Goal: Task Accomplishment & Management: Manage account settings

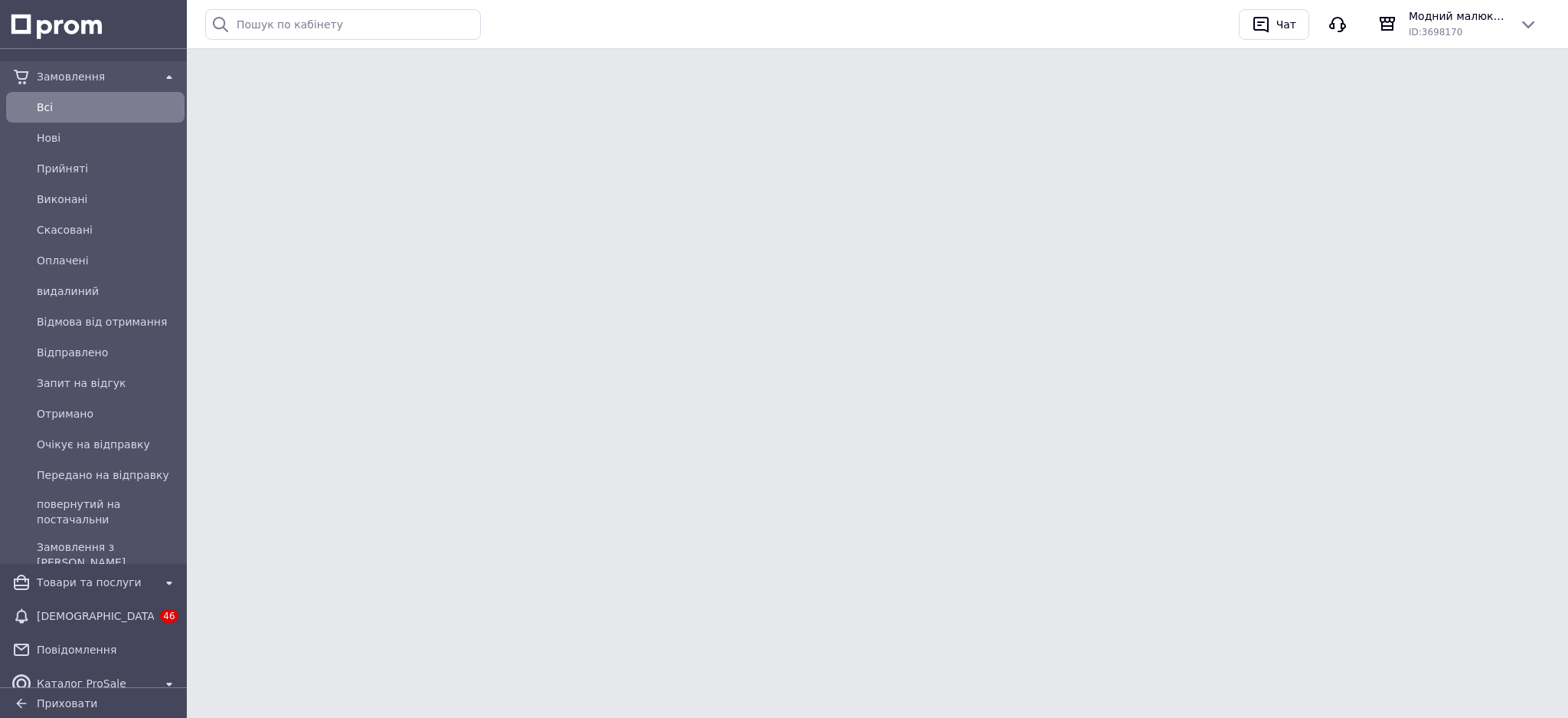
click at [34, 110] on div "Всi" at bounding box center [107, 107] width 148 height 21
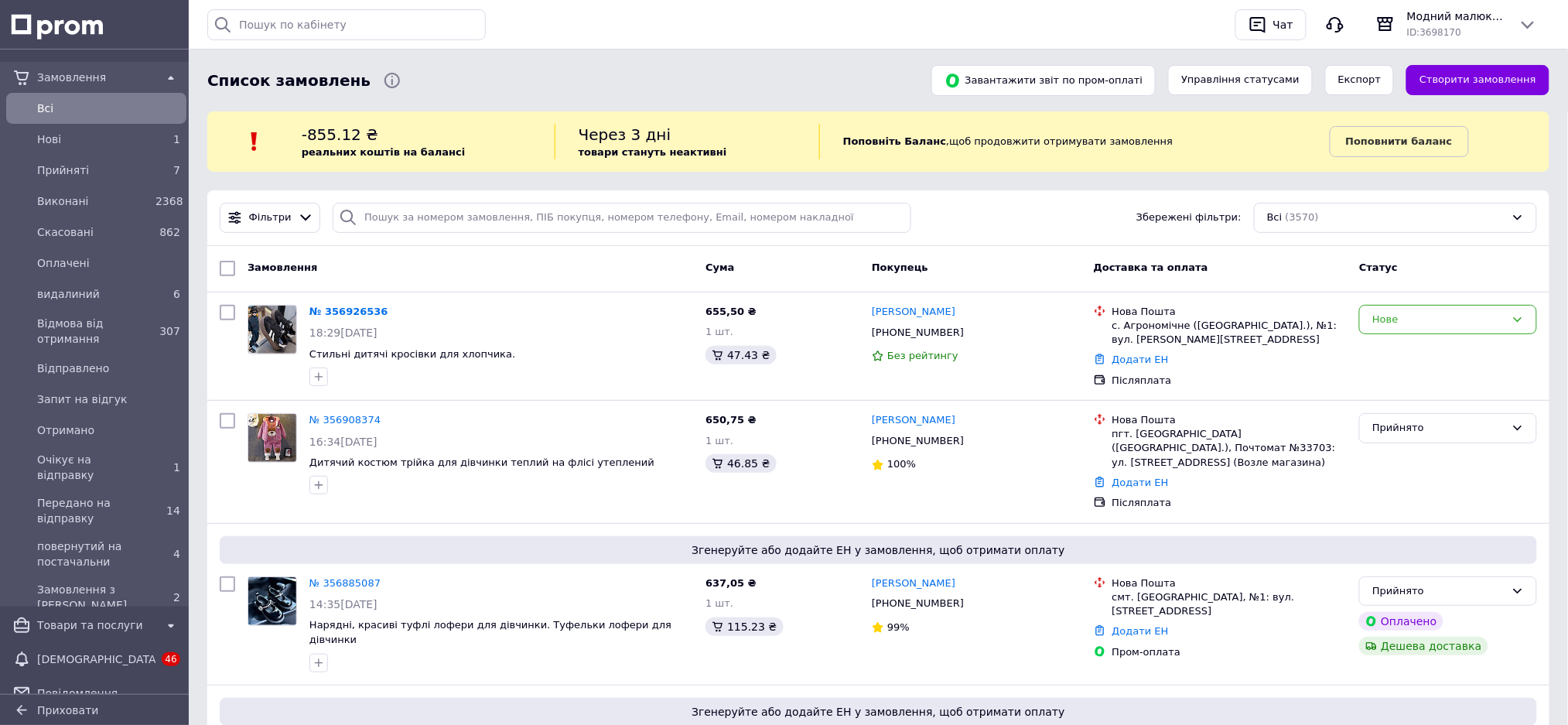
click at [340, 310] on link "№ 356926536" at bounding box center [349, 311] width 79 height 11
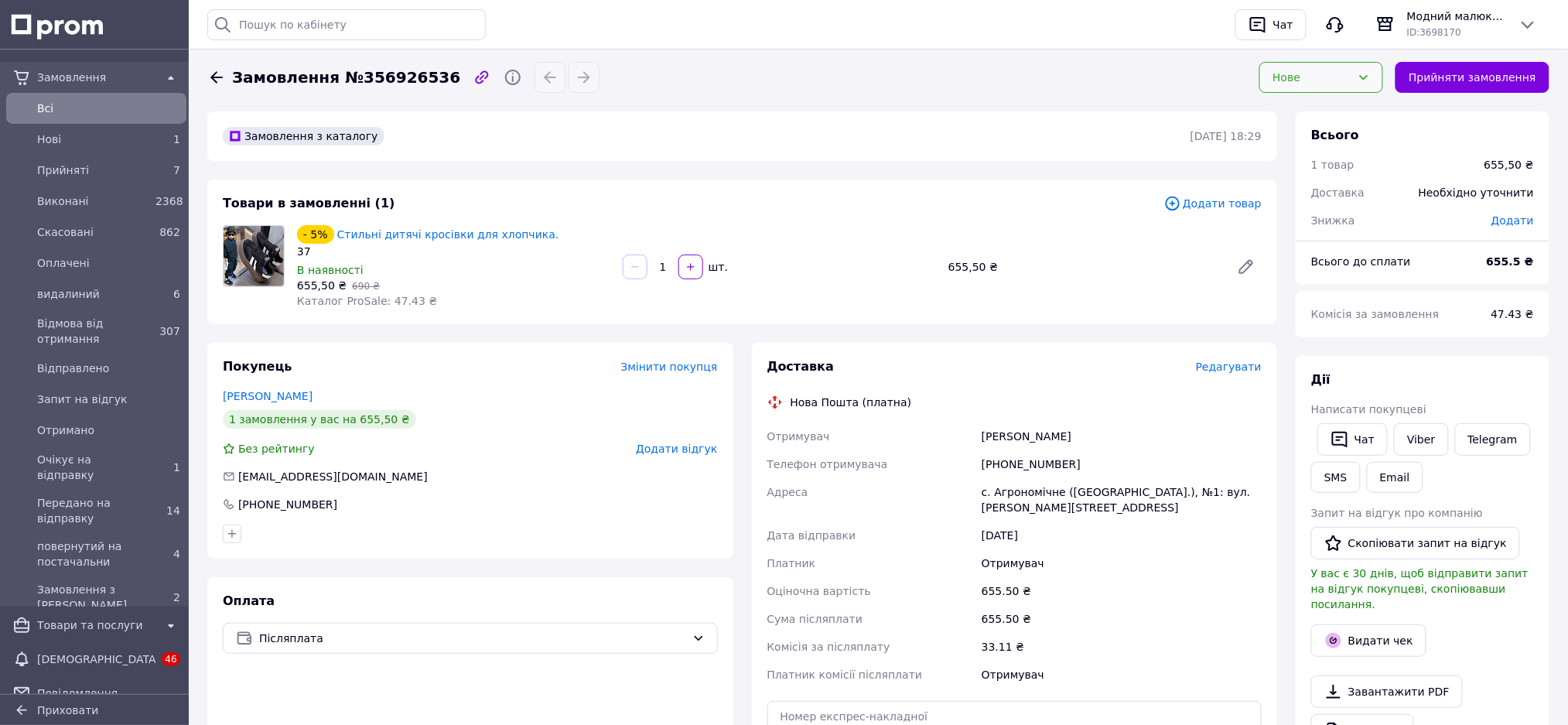
click at [1346, 86] on div "Нове" at bounding box center [1321, 78] width 124 height 31
click at [1335, 119] on li "Прийнято" at bounding box center [1321, 111] width 122 height 29
click at [42, 99] on div "Всi" at bounding box center [108, 108] width 150 height 22
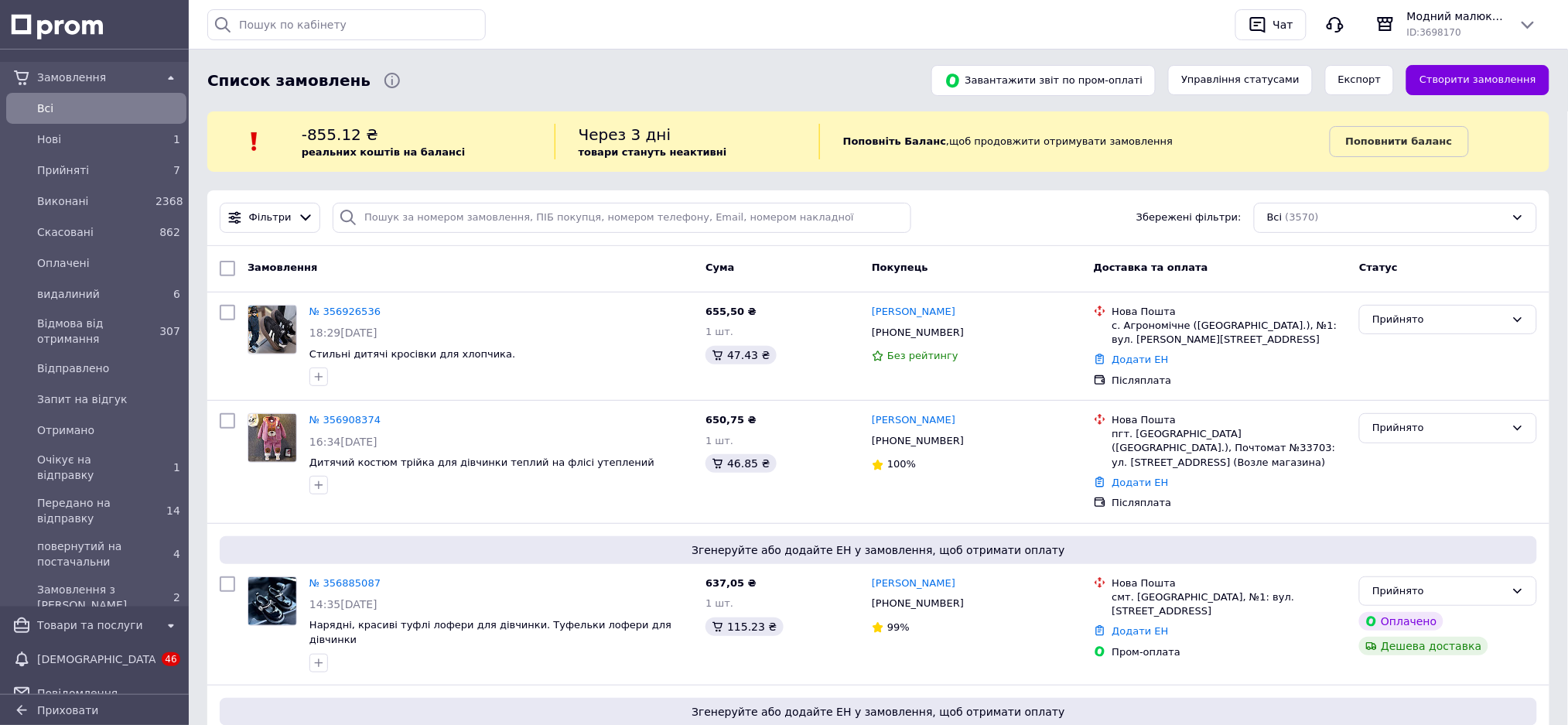
drag, startPoint x: 87, startPoint y: 614, endPoint x: 203, endPoint y: 557, distance: 129.2
click at [88, 614] on div "Товари та послуги" at bounding box center [96, 625] width 125 height 22
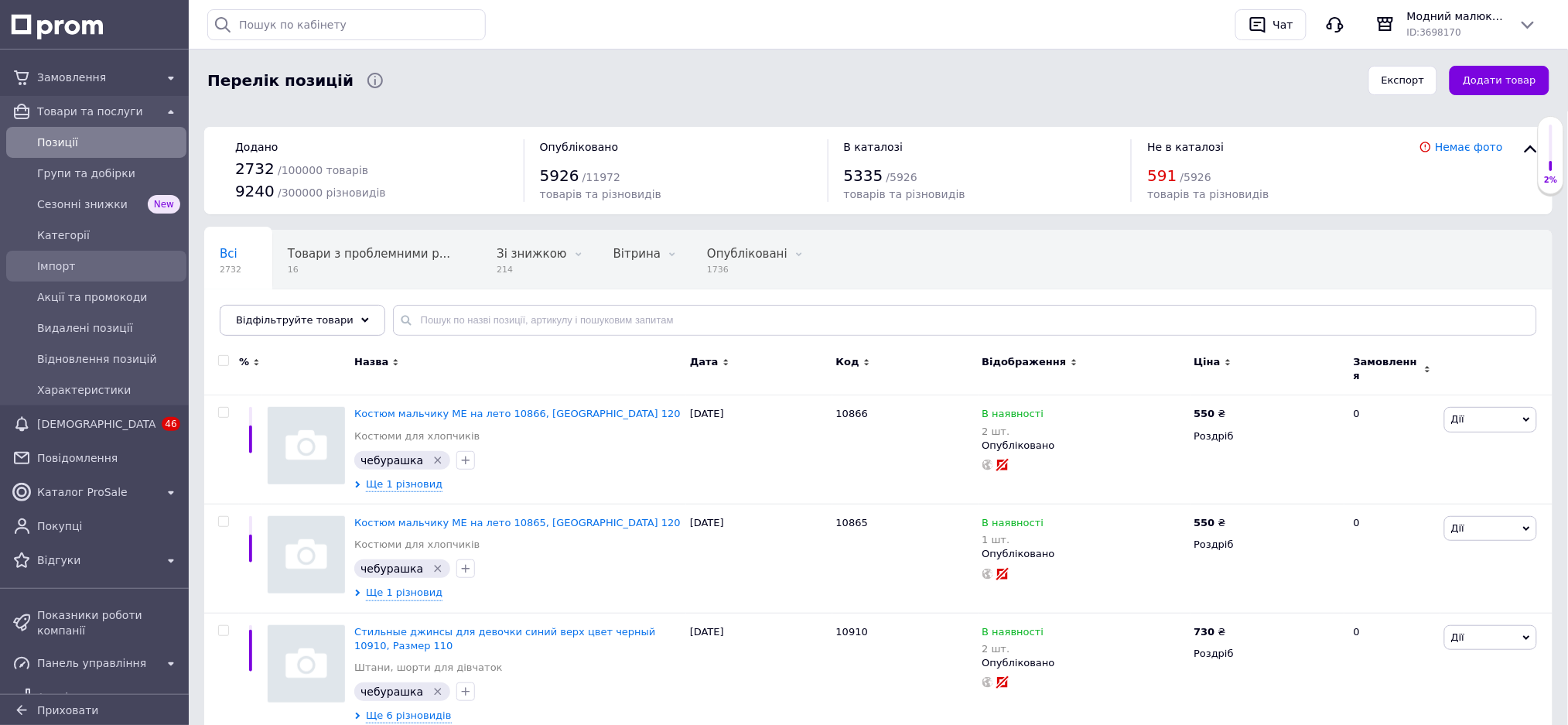
click at [62, 260] on span "Імпорт" at bounding box center [108, 266] width 143 height 16
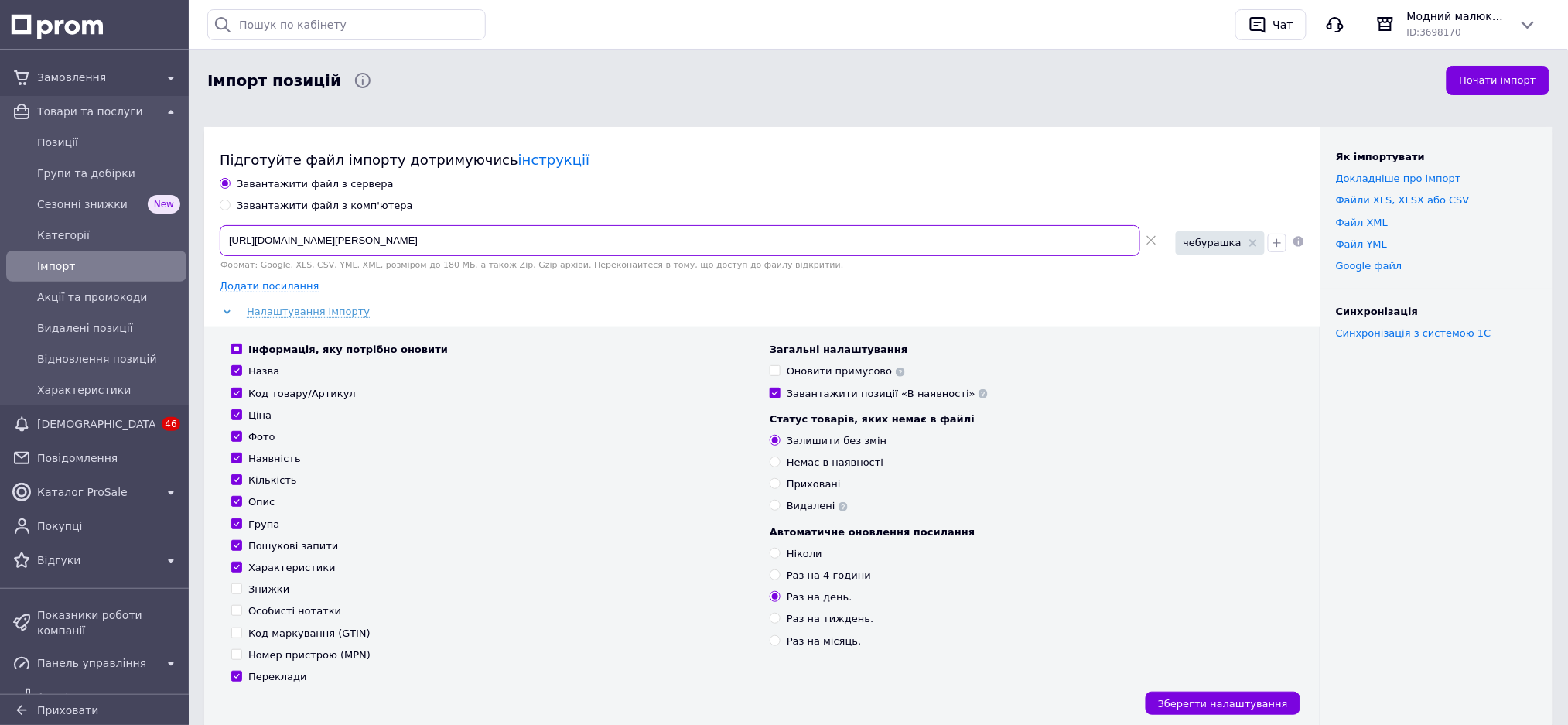
drag, startPoint x: 588, startPoint y: 244, endPoint x: 189, endPoint y: 231, distance: 399.2
